Goal: Task Accomplishment & Management: Manage account settings

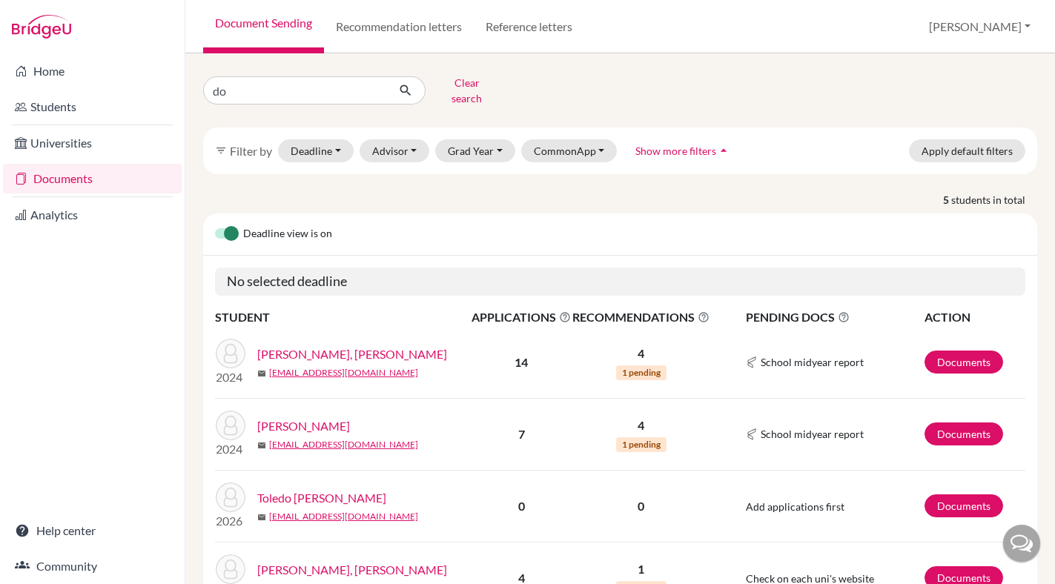
type input "d"
click at [241, 85] on input "brid" at bounding box center [295, 90] width 184 height 28
type input "b"
click at [261, 62] on div "Clear search filter_list Filter by Deadline - Select a date range Or double cli…" at bounding box center [619, 318] width 869 height 531
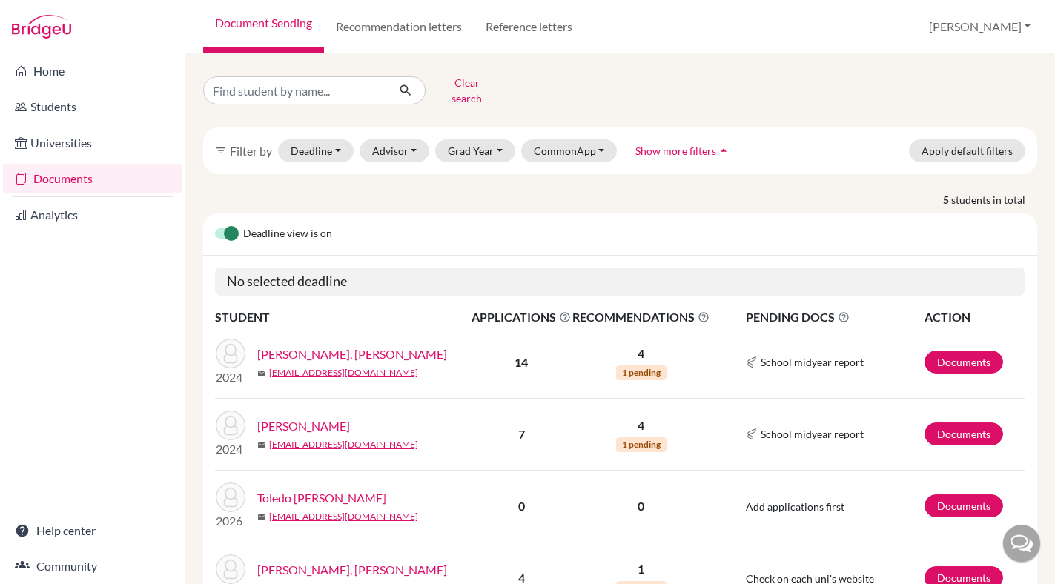
click at [267, 62] on div "Clear search filter_list Filter by Deadline - Select a date range Or double cli…" at bounding box center [619, 318] width 869 height 531
click at [268, 87] on input "Find student by name..." at bounding box center [295, 90] width 184 height 28
type input "april"
click button "submit" at bounding box center [405, 90] width 39 height 28
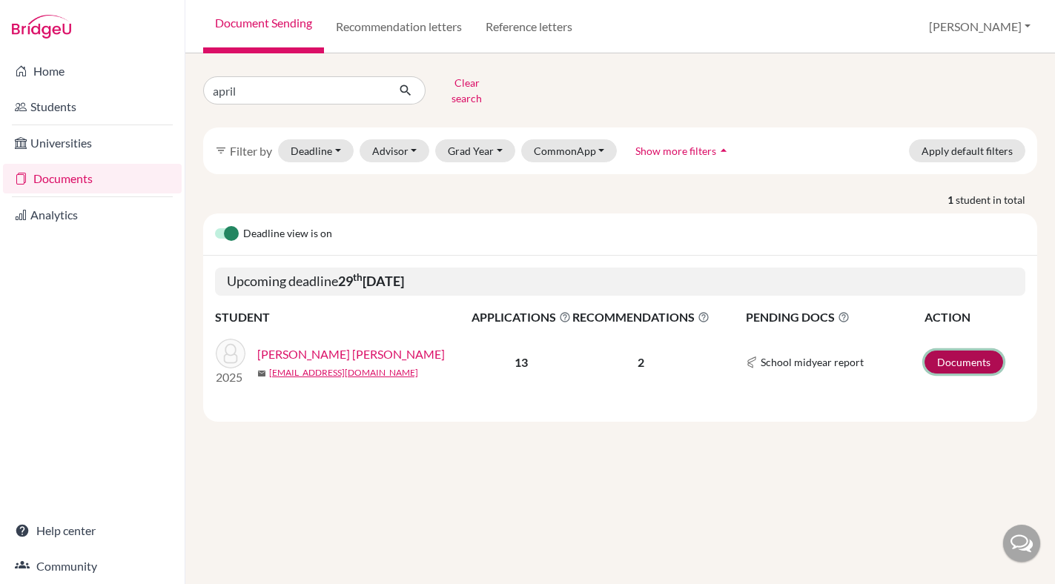
click at [955, 351] on link "Documents" at bounding box center [963, 362] width 79 height 23
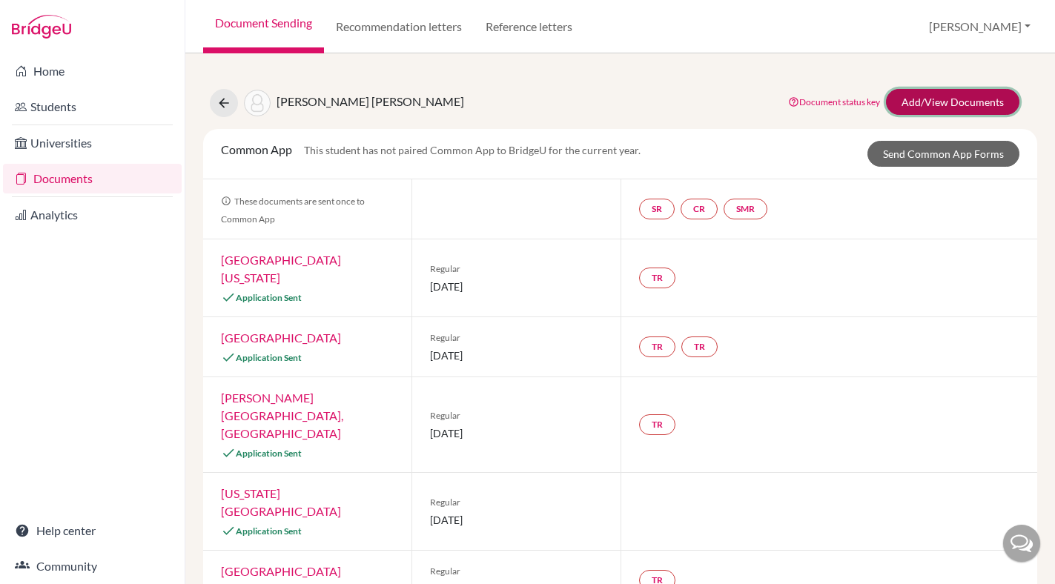
click at [922, 94] on link "Add/View Documents" at bounding box center [952, 102] width 133 height 26
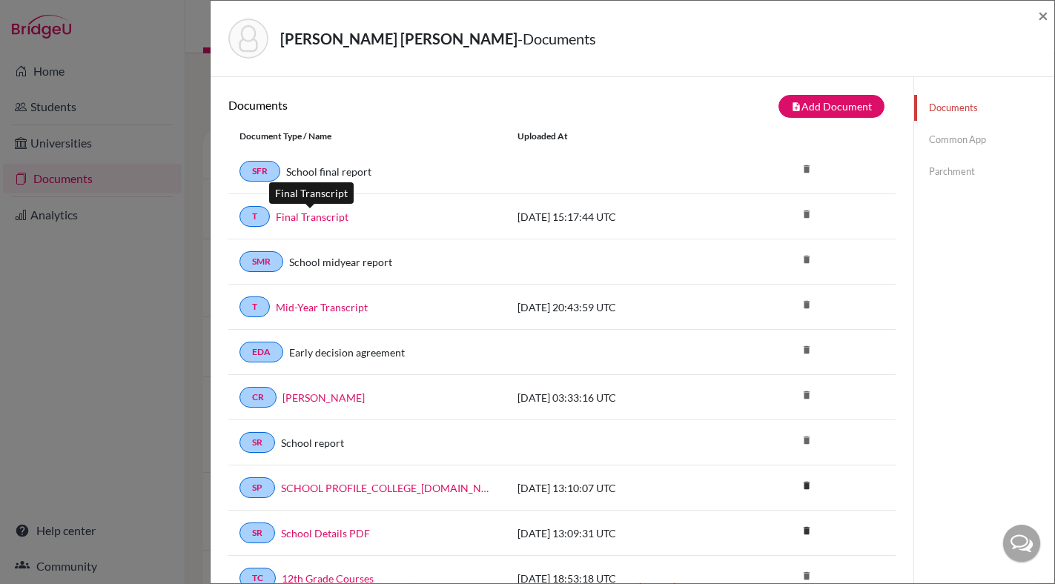
click at [314, 218] on link "Final Transcript" at bounding box center [312, 217] width 73 height 16
